Goal: Task Accomplishment & Management: Complete application form

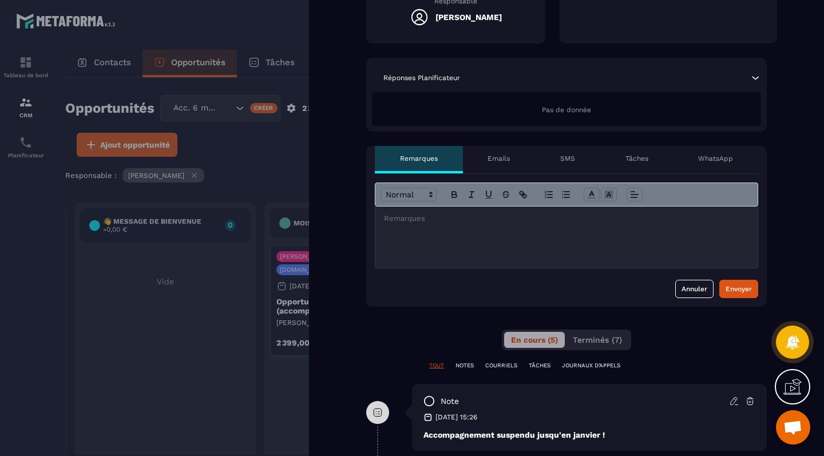
scroll to position [311, 0]
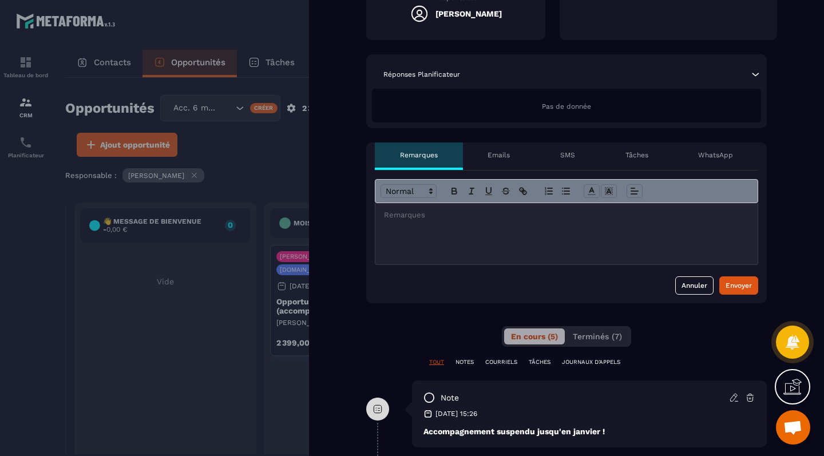
click at [624, 152] on div "Tâches" at bounding box center [636, 155] width 73 height 27
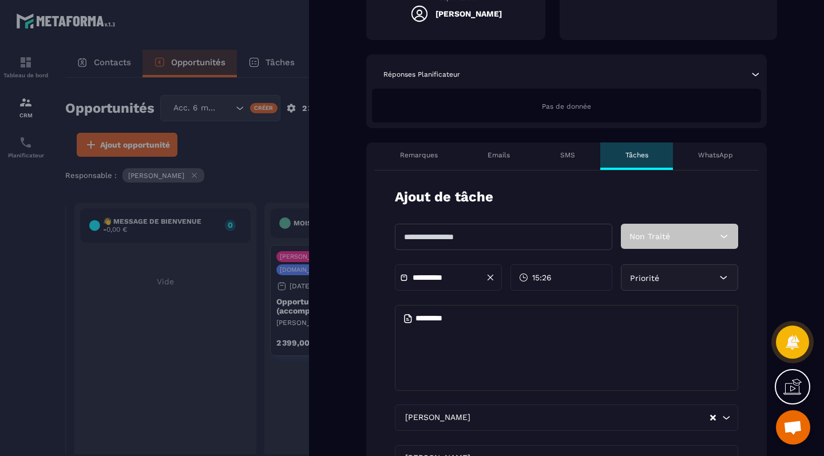
click at [455, 244] on input "text" at bounding box center [503, 237] width 217 height 26
type input "**********"
click at [429, 276] on input "**********" at bounding box center [452, 277] width 80 height 9
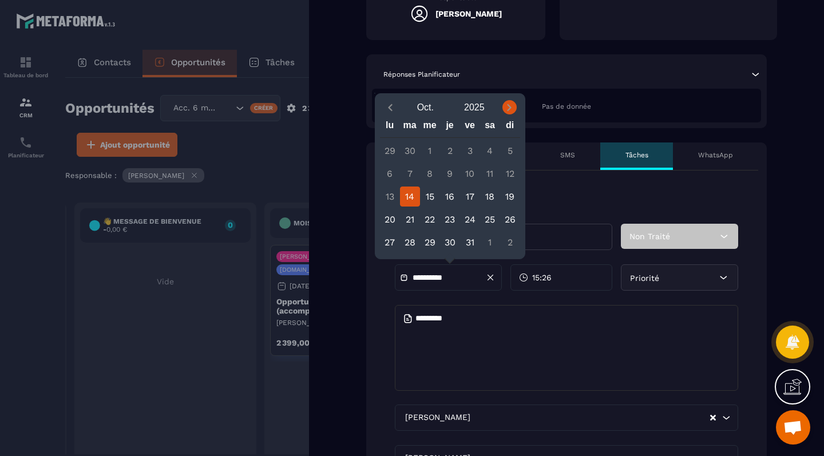
click at [510, 109] on icon "Next month" at bounding box center [508, 107] width 11 height 11
click at [388, 107] on icon "Previous month" at bounding box center [389, 107] width 11 height 11
click at [505, 104] on icon "Next month" at bounding box center [508, 107] width 11 height 11
click at [510, 110] on icon "Next month" at bounding box center [508, 107] width 11 height 11
click at [392, 102] on icon "Previous month" at bounding box center [389, 107] width 11 height 11
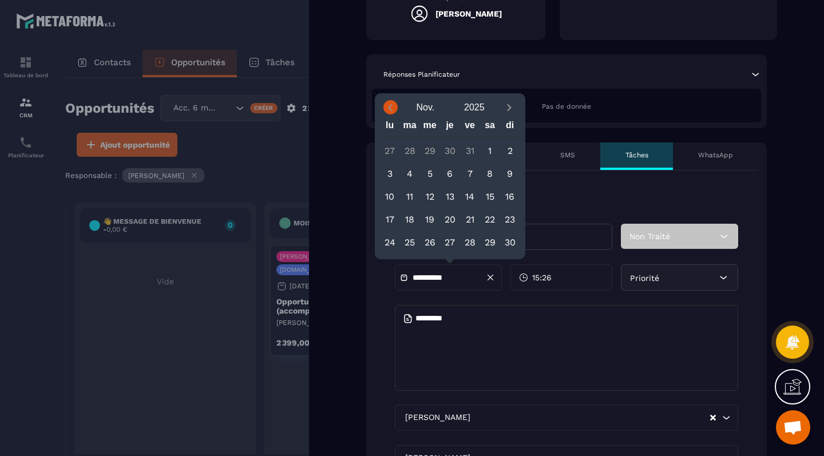
click at [392, 102] on icon "Previous month" at bounding box center [389, 107] width 11 height 11
click at [391, 108] on icon "Previous month" at bounding box center [390, 107] width 4 height 7
click at [514, 105] on icon "Next month" at bounding box center [508, 107] width 11 height 11
click at [510, 108] on icon "Next month" at bounding box center [509, 107] width 4 height 7
click at [391, 108] on icon "Previous month" at bounding box center [389, 107] width 11 height 11
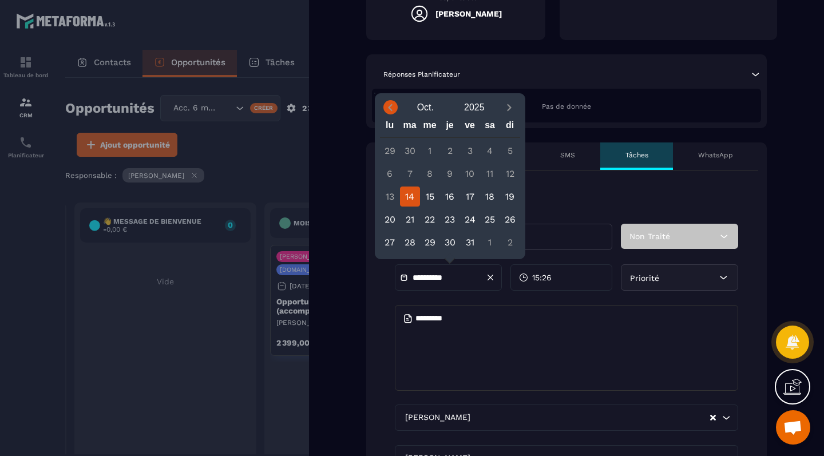
click at [391, 108] on icon "Previous month" at bounding box center [389, 107] width 11 height 11
click at [514, 106] on icon "Next month" at bounding box center [508, 107] width 11 height 11
click at [511, 109] on icon "Next month" at bounding box center [508, 107] width 11 height 11
click at [393, 105] on icon "Previous month" at bounding box center [389, 107] width 11 height 11
click at [510, 102] on icon "Next month" at bounding box center [508, 107] width 11 height 11
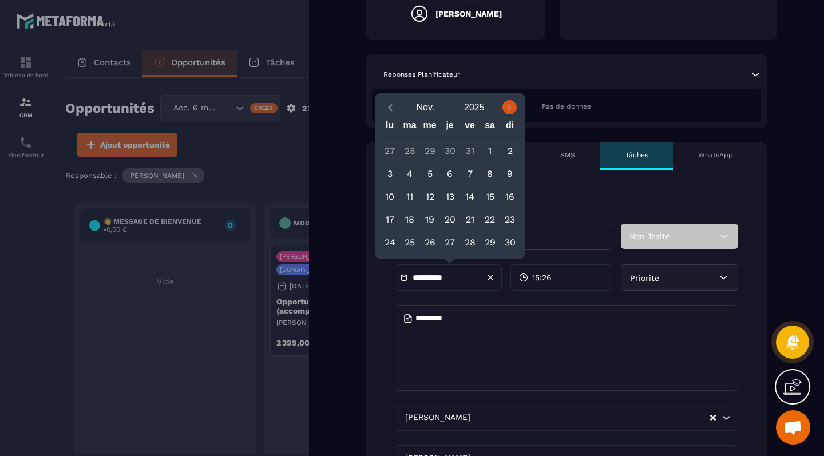
click at [510, 102] on icon "Next month" at bounding box center [508, 107] width 11 height 11
click at [433, 199] on div "14" at bounding box center [430, 196] width 20 height 20
type input "**********"
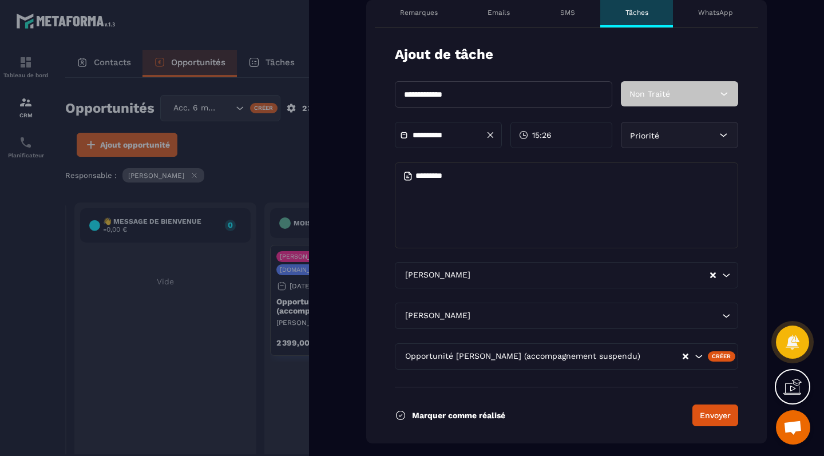
scroll to position [461, 0]
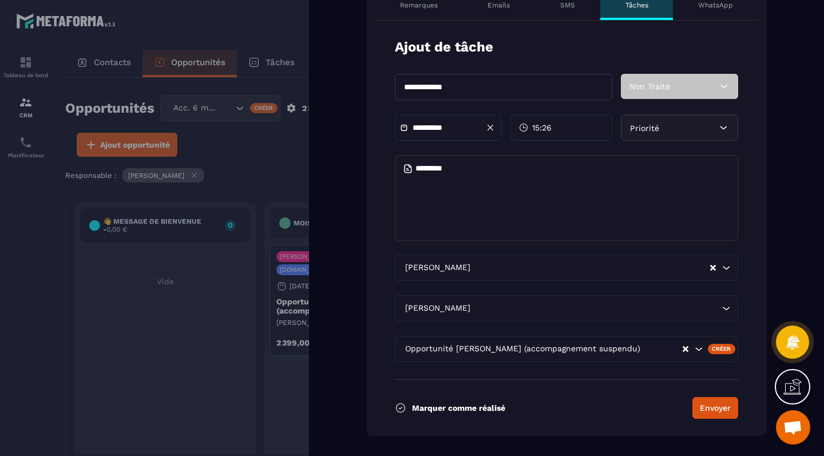
click at [660, 81] on div "Non Traité" at bounding box center [679, 86] width 117 height 25
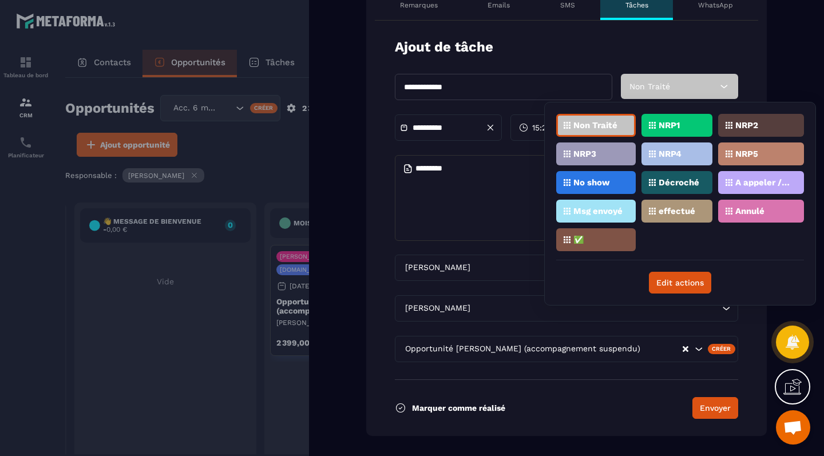
click at [690, 33] on form "**********" at bounding box center [566, 228] width 400 height 415
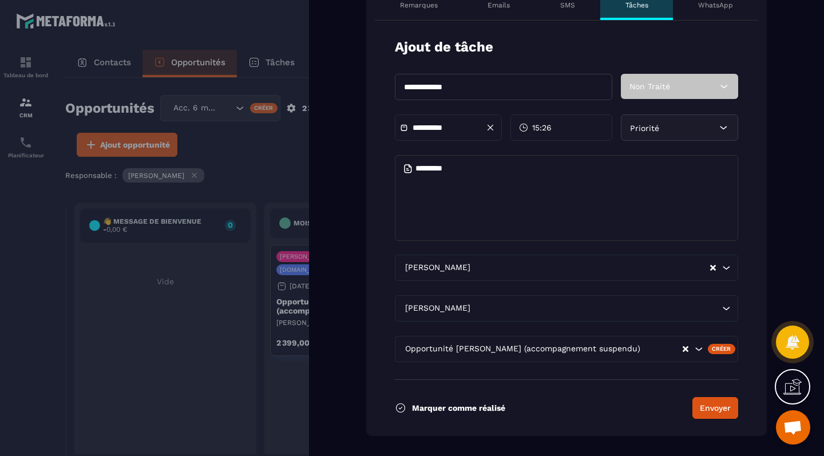
click at [672, 121] on div "Priorité" at bounding box center [679, 127] width 117 height 26
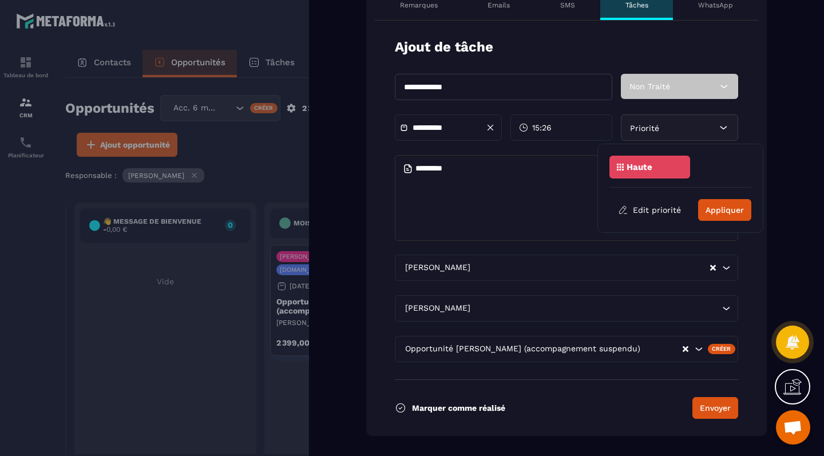
click at [648, 167] on p "Haute" at bounding box center [639, 167] width 26 height 8
click at [723, 211] on button "Appliquer" at bounding box center [724, 210] width 53 height 22
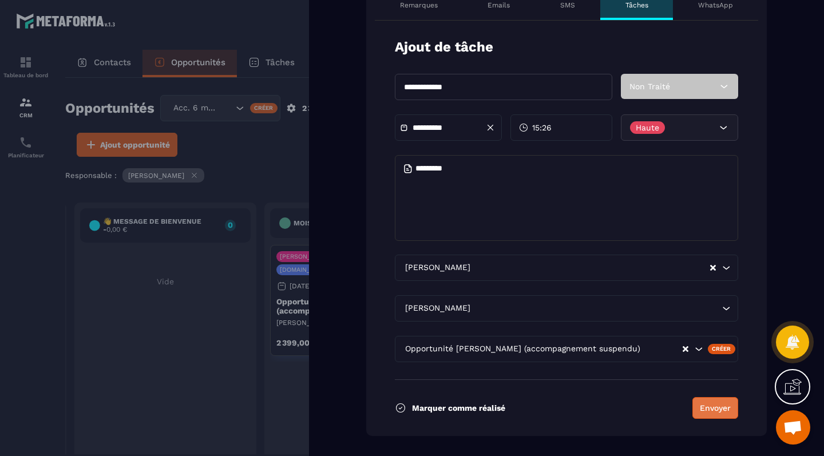
click at [702, 404] on button "Envoyer" at bounding box center [715, 408] width 46 height 22
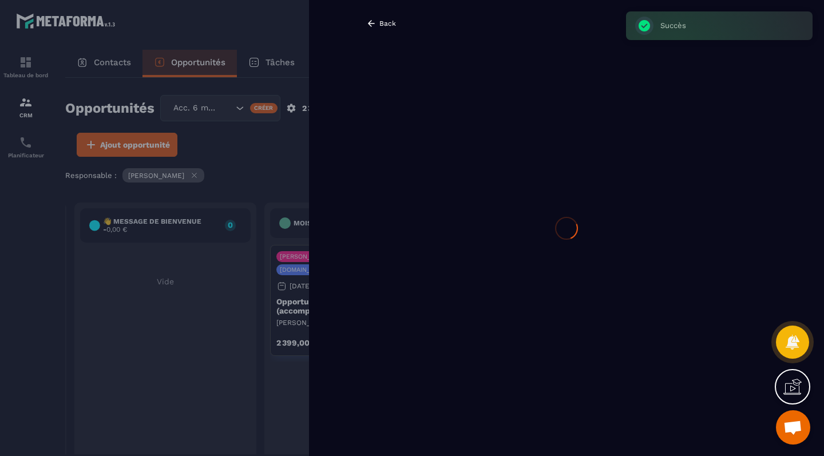
scroll to position [0, 0]
